Goal: Information Seeking & Learning: Learn about a topic

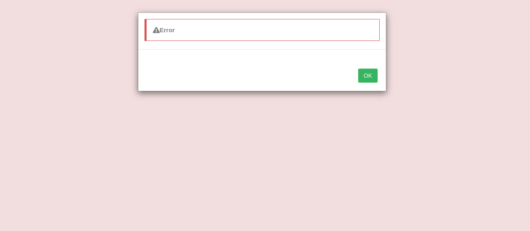
click at [366, 69] on button "OK" at bounding box center [367, 76] width 19 height 14
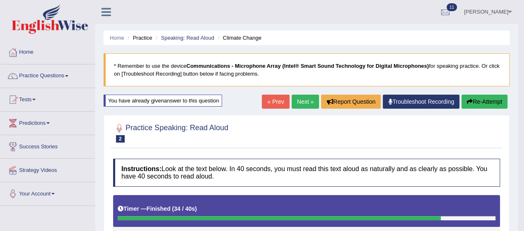
click at [268, 105] on link "« Prev" at bounding box center [275, 102] width 27 height 14
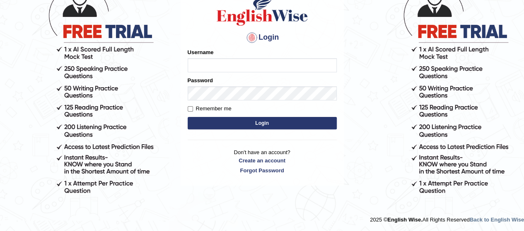
scroll to position [73, 0]
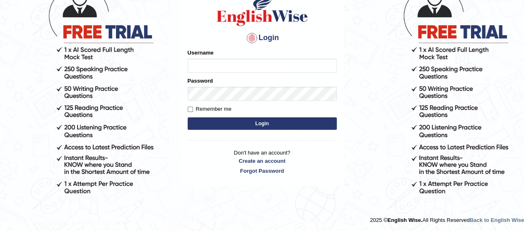
type input "MoneelS"
click at [284, 125] on button "Login" at bounding box center [262, 124] width 149 height 12
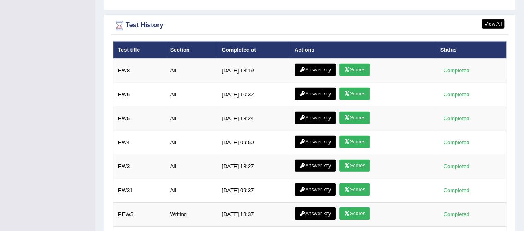
scroll to position [1242, 0]
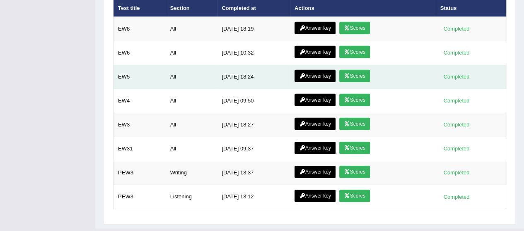
click at [352, 70] on link "Scores" at bounding box center [354, 76] width 31 height 12
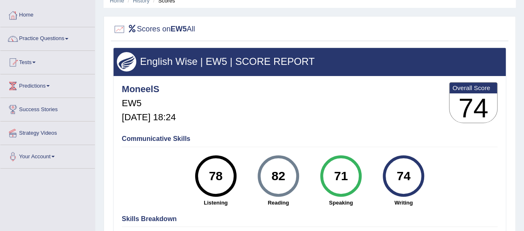
scroll to position [120, 0]
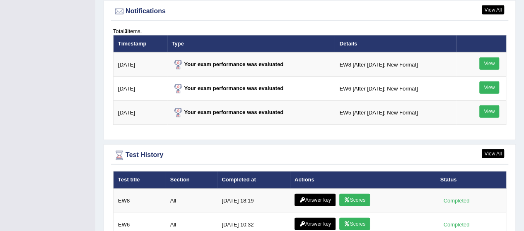
scroll to position [1035, 0]
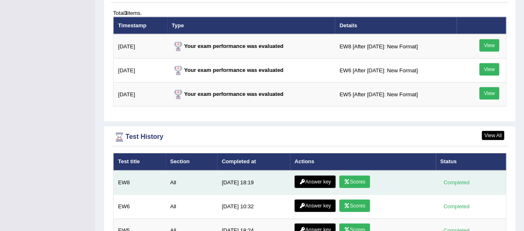
click at [366, 176] on link "Scores" at bounding box center [354, 182] width 31 height 12
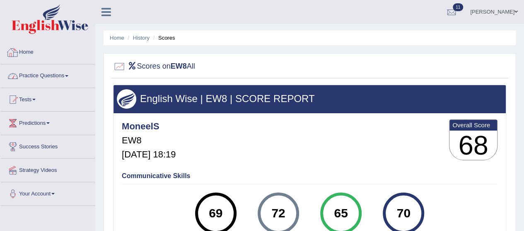
click at [50, 71] on link "Practice Questions" at bounding box center [47, 75] width 94 height 21
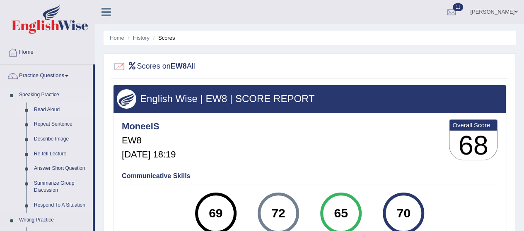
click at [56, 107] on link "Read Aloud" at bounding box center [61, 110] width 63 height 15
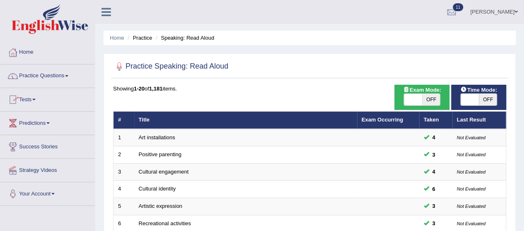
click at [29, 69] on link "Practice Questions" at bounding box center [47, 75] width 94 height 21
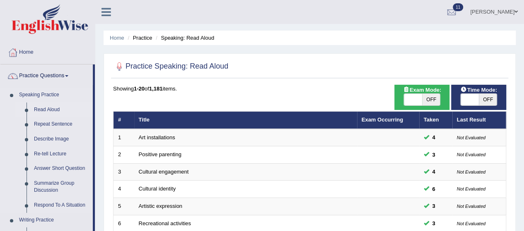
click at [34, 98] on link "Speaking Practice" at bounding box center [53, 95] width 77 height 15
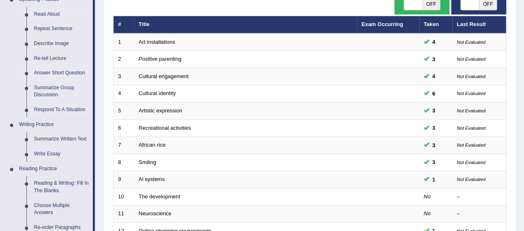
scroll to position [96, 0]
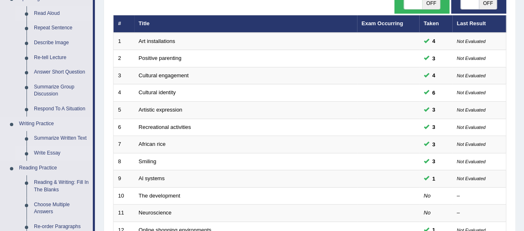
click at [52, 149] on link "Write Essay" at bounding box center [61, 153] width 63 height 15
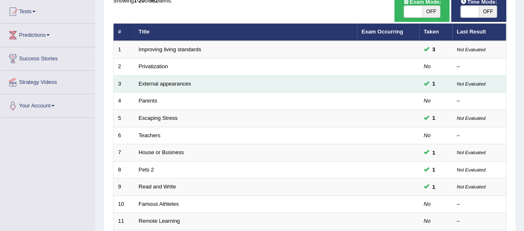
scroll to position [87, 0]
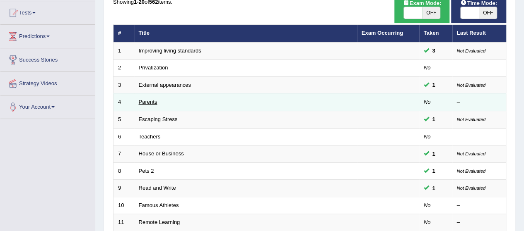
click at [152, 101] on link "Parents" at bounding box center [148, 102] width 19 height 6
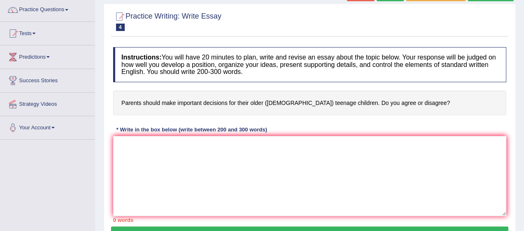
scroll to position [79, 0]
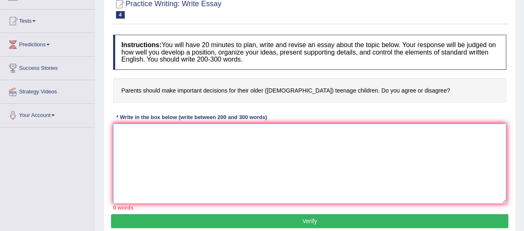
click at [118, 136] on textarea at bounding box center [309, 164] width 393 height 80
type textarea "m"
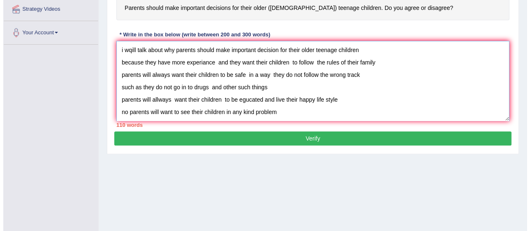
scroll to position [120, 0]
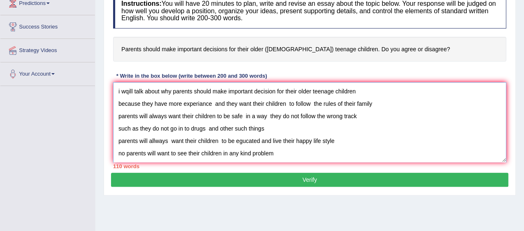
type textarea "i wqill talk about why parents should make important decision for their older t…"
click at [360, 176] on button "Verify" at bounding box center [309, 180] width 397 height 14
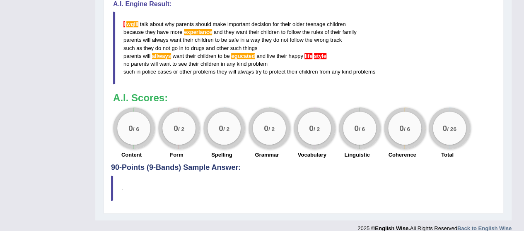
scroll to position [83, 0]
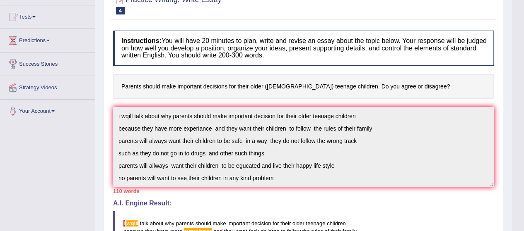
drag, startPoint x: 243, startPoint y: 61, endPoint x: 268, endPoint y: 61, distance: 25.3
click at [268, 61] on h4 "Instructions: You will have 20 minutes to plan, write and revise an essay about…" at bounding box center [303, 48] width 381 height 35
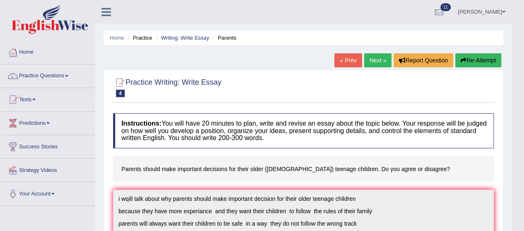
click at [465, 59] on button "Re-Attempt" at bounding box center [478, 60] width 46 height 14
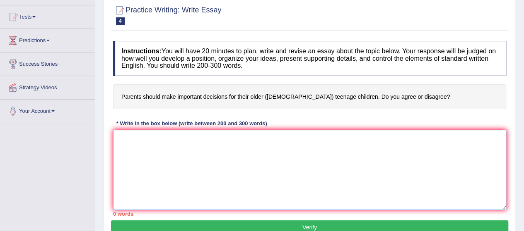
drag, startPoint x: 0, startPoint y: 0, endPoint x: 329, endPoint y: 149, distance: 361.0
click at [327, 149] on textarea at bounding box center [309, 170] width 393 height 80
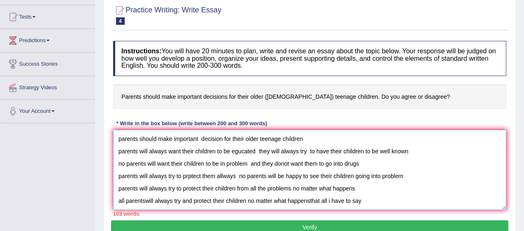
type textarea "parents should make important decision for their older teenage children parents…"
click at [29, 15] on link "Tests" at bounding box center [47, 15] width 94 height 21
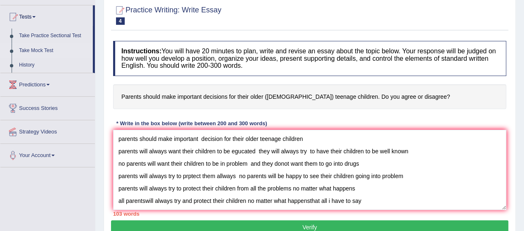
click at [32, 48] on link "Take Mock Test" at bounding box center [53, 50] width 77 height 15
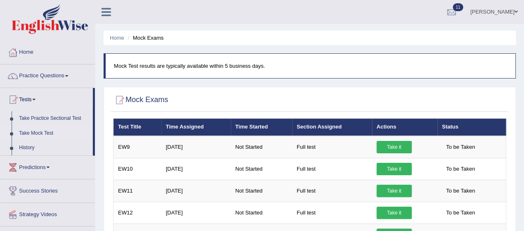
click at [51, 75] on link "Practice Questions" at bounding box center [47, 75] width 94 height 21
